Goal: Navigation & Orientation: Find specific page/section

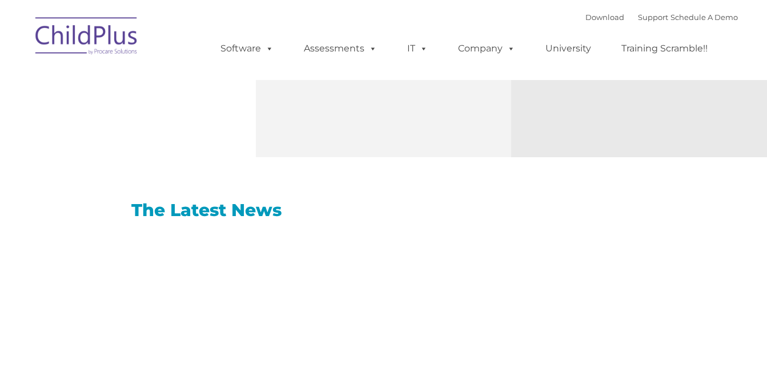
scroll to position [619, 0]
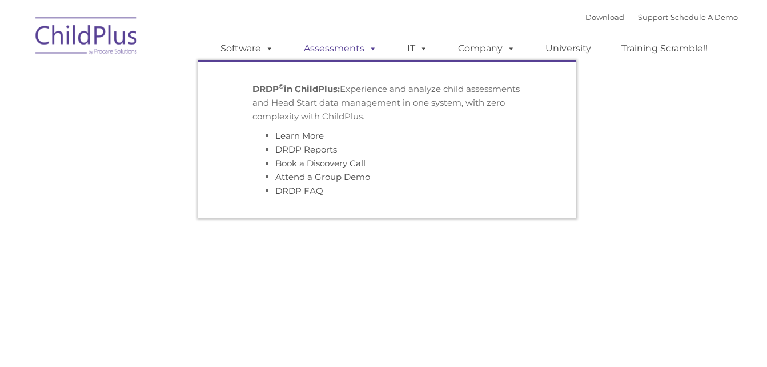
click at [372, 47] on span at bounding box center [370, 48] width 13 height 11
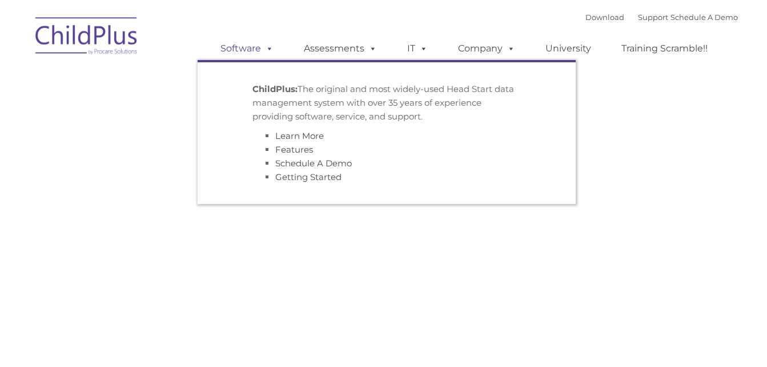
click at [250, 46] on link "Software" at bounding box center [247, 48] width 76 height 23
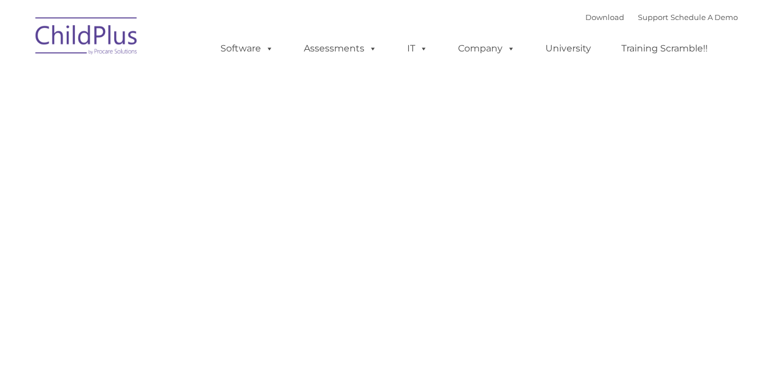
scroll to position [23, 0]
